Goal: Obtain resource: Obtain resource

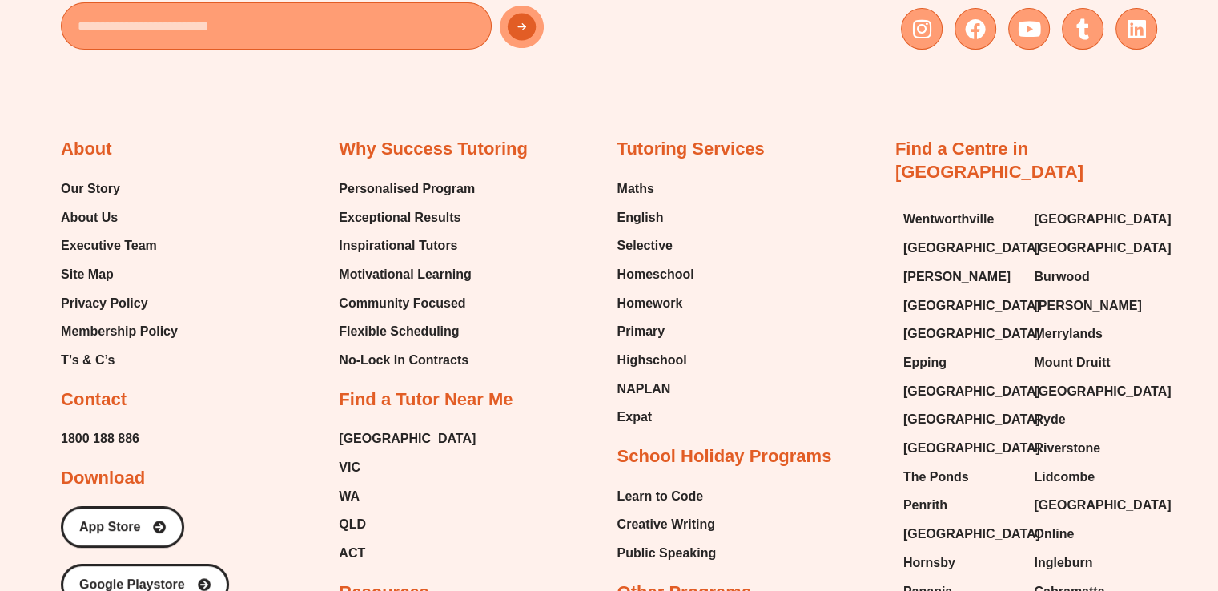
scroll to position [6665, 0]
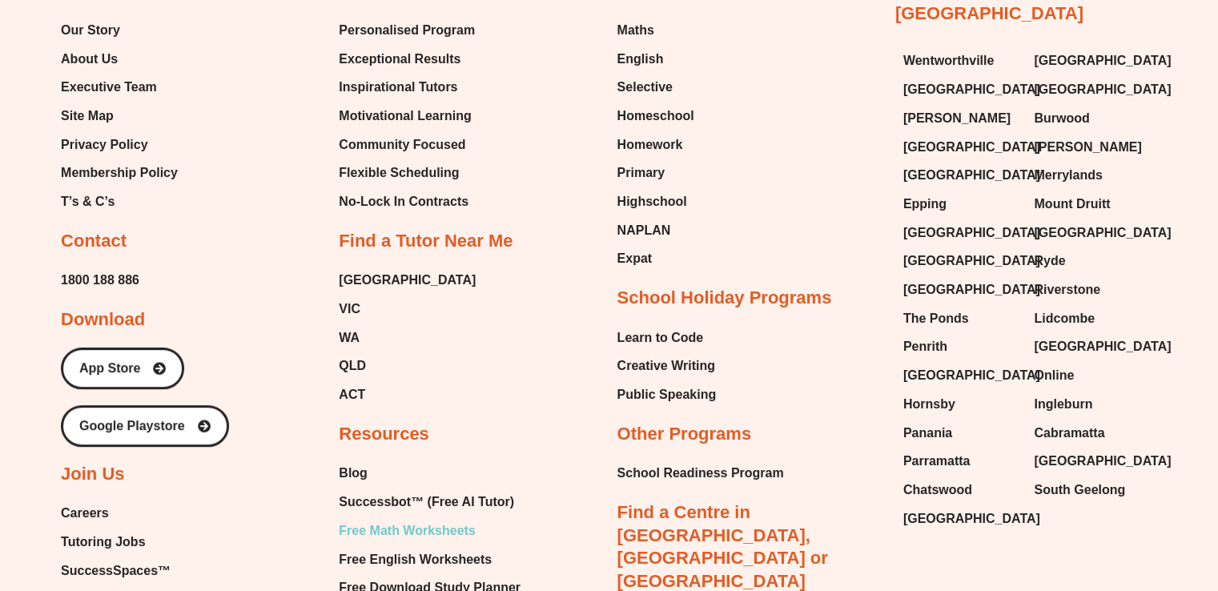
click at [414, 519] on span "Free Math Worksheets" at bounding box center [407, 531] width 136 height 24
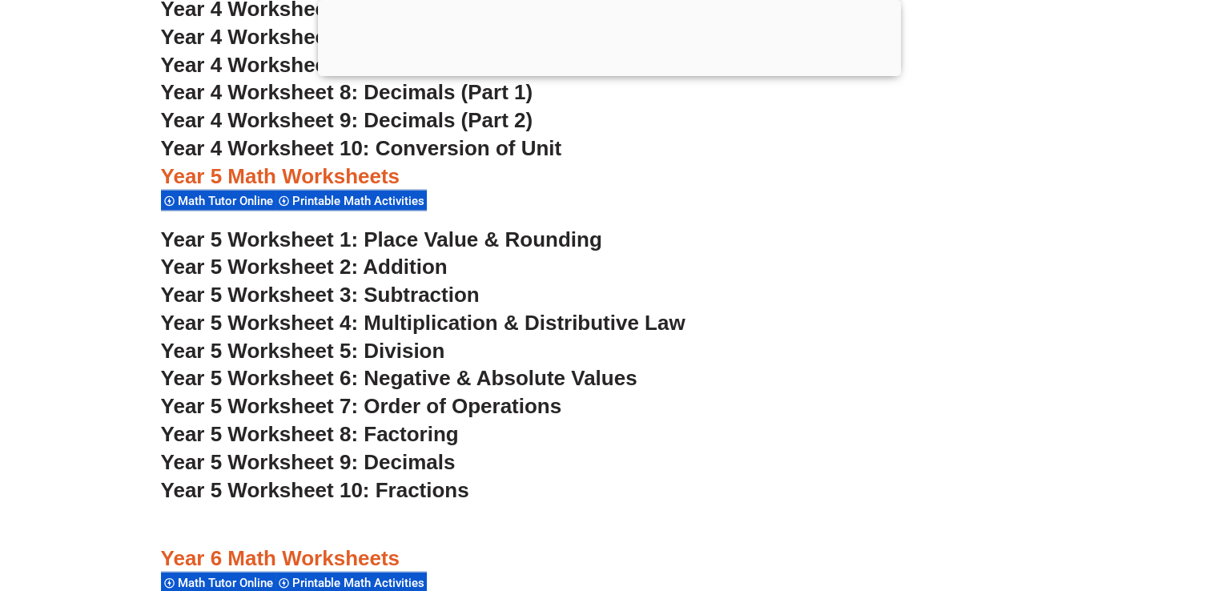
scroll to position [3254, 0]
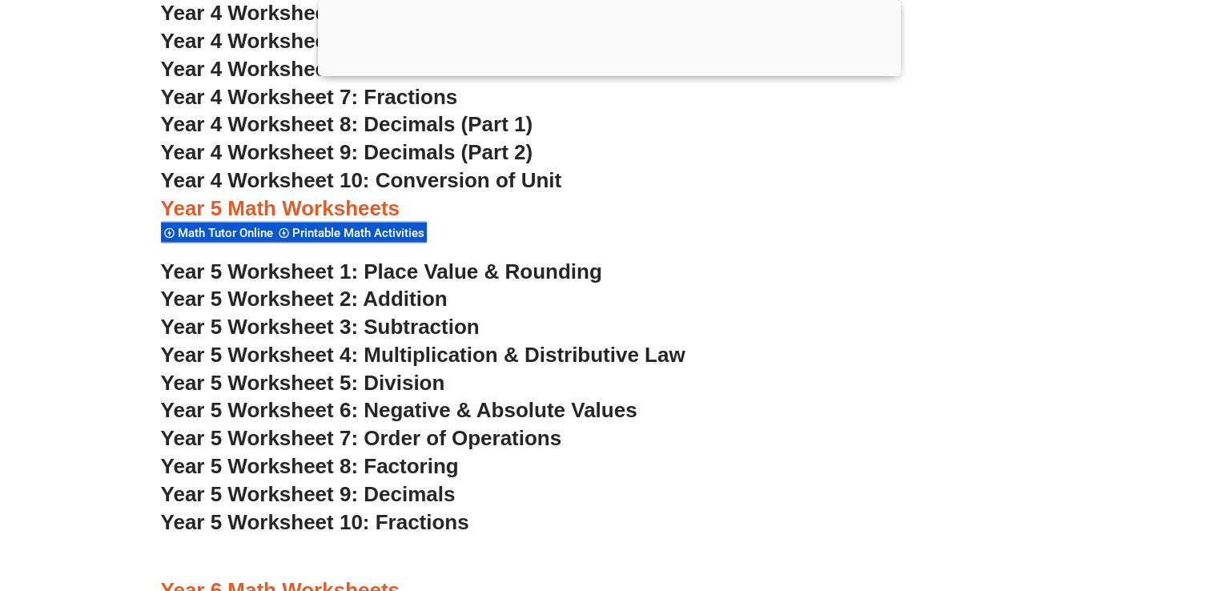
click at [472, 440] on span "Year 5 Worksheet 7: Order of Operations" at bounding box center [361, 438] width 401 height 24
click at [517, 408] on span "Year 5 Worksheet 6: Negative & Absolute Values" at bounding box center [399, 410] width 477 height 24
click at [55, 356] on section "Year 4 Math Worksheets Math Tutor Online Printable Math Activities Year 4 Works…" at bounding box center [609, 385] width 1218 height 1081
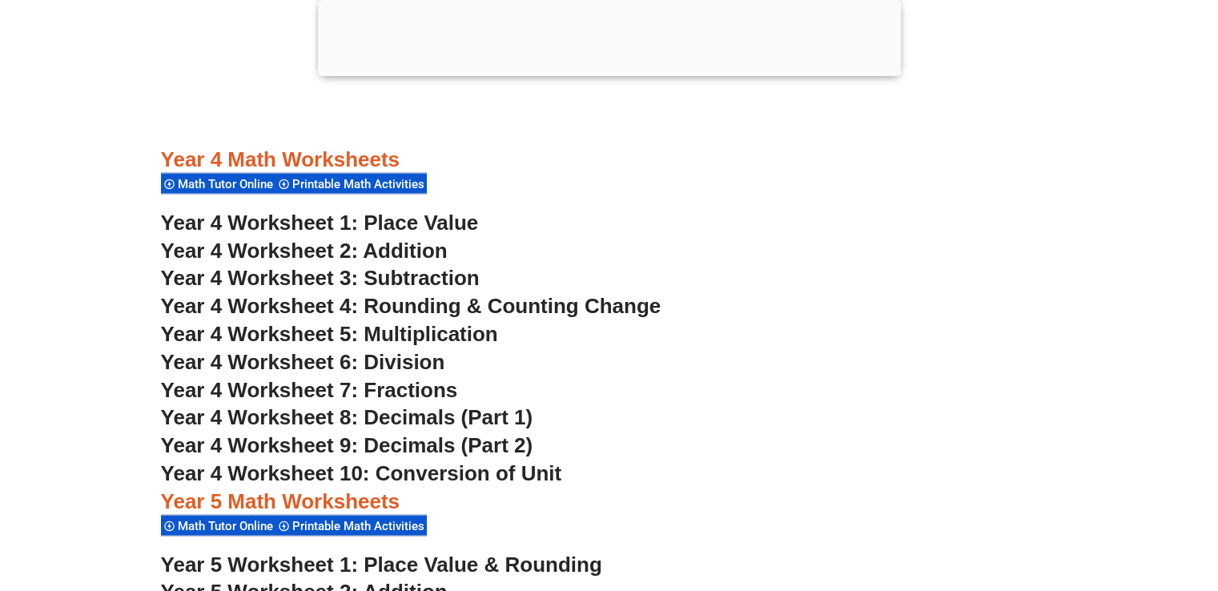
scroll to position [2966, 0]
